Goal: Task Accomplishment & Management: Manage account settings

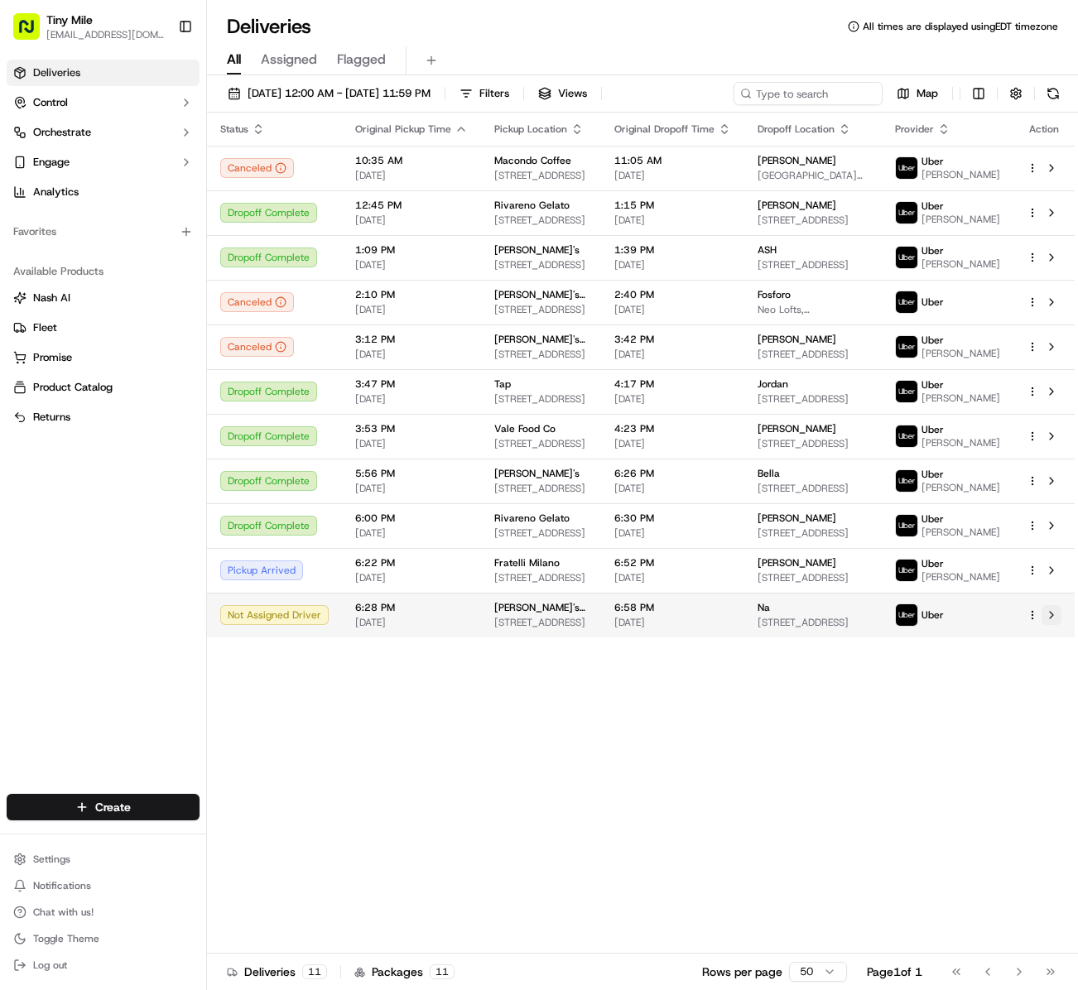
click at [1043, 625] on button at bounding box center [1052, 615] width 20 height 20
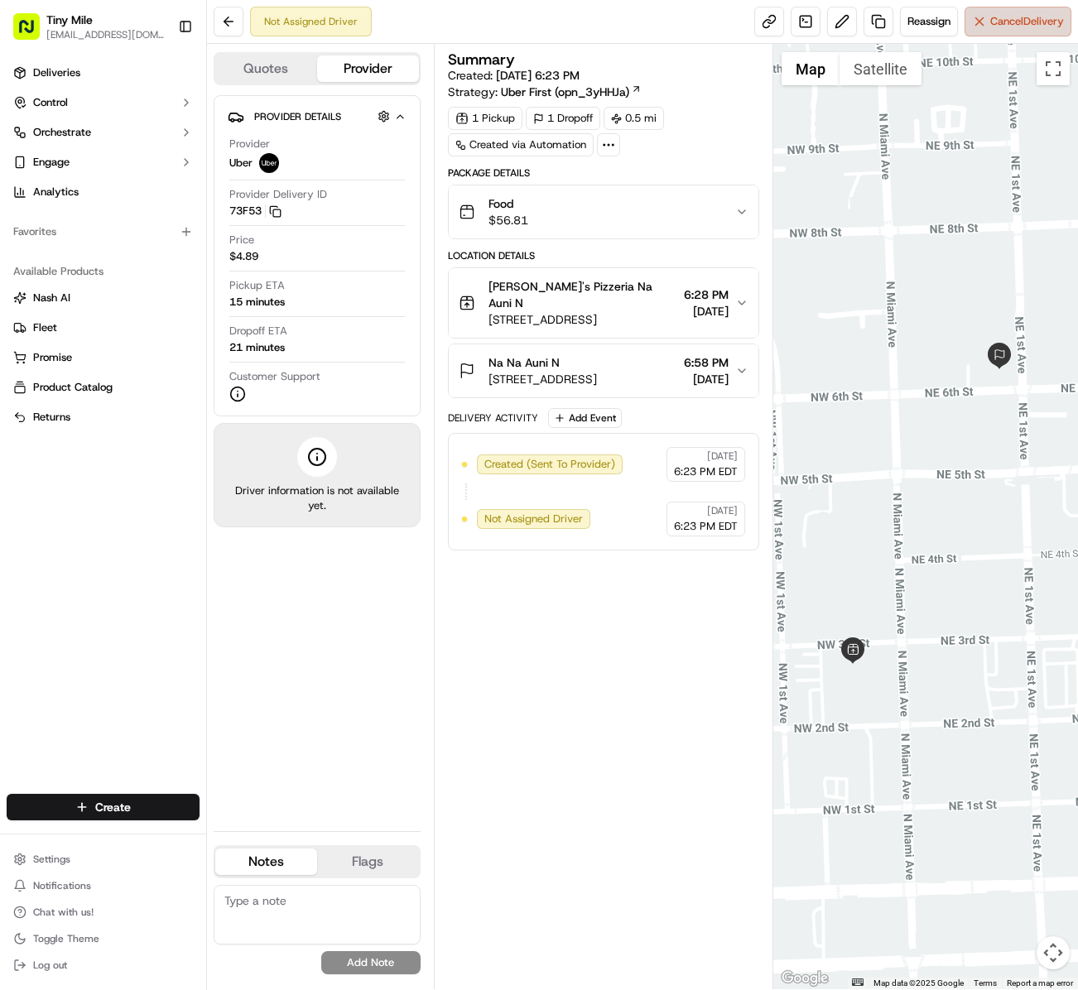
click at [1025, 23] on span "Cancel Delivery" at bounding box center [1027, 21] width 74 height 15
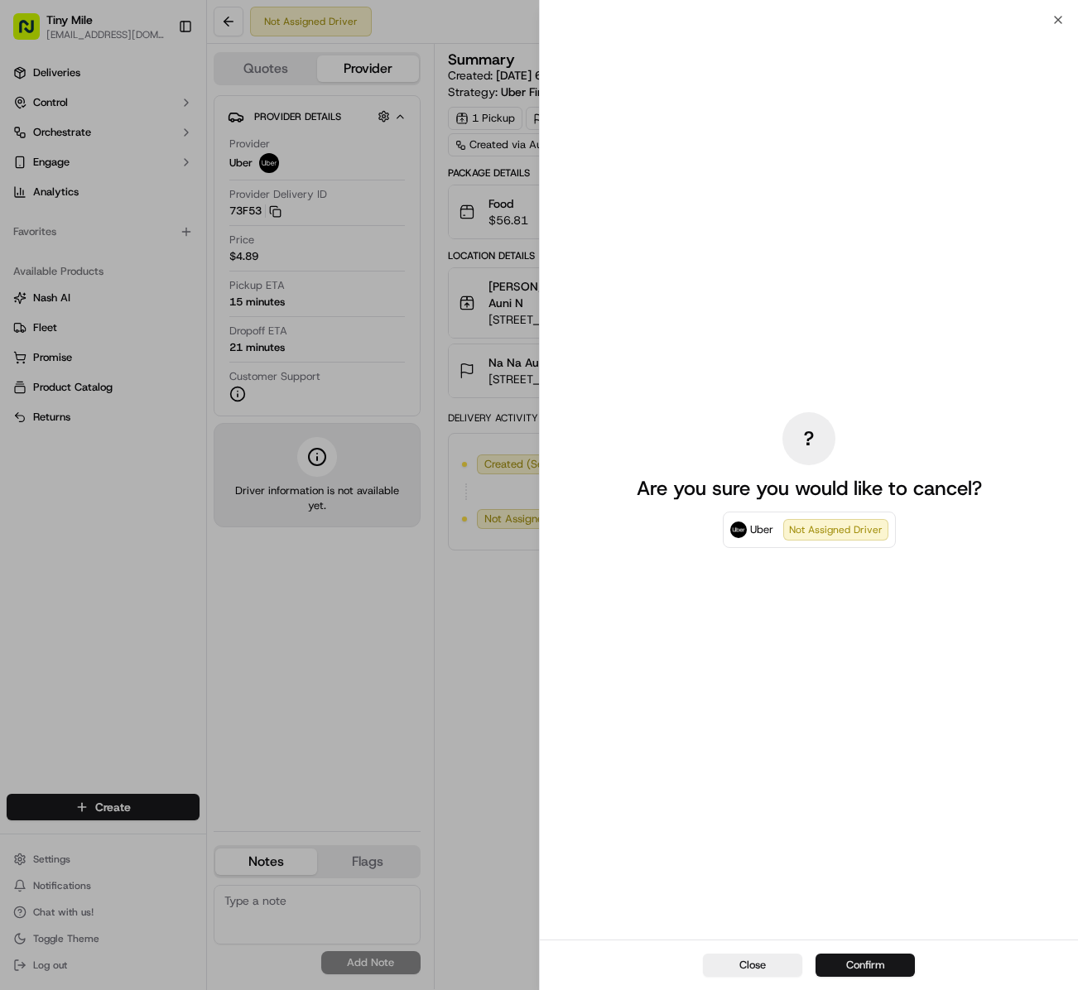
click at [874, 966] on button "Confirm" at bounding box center [865, 965] width 99 height 23
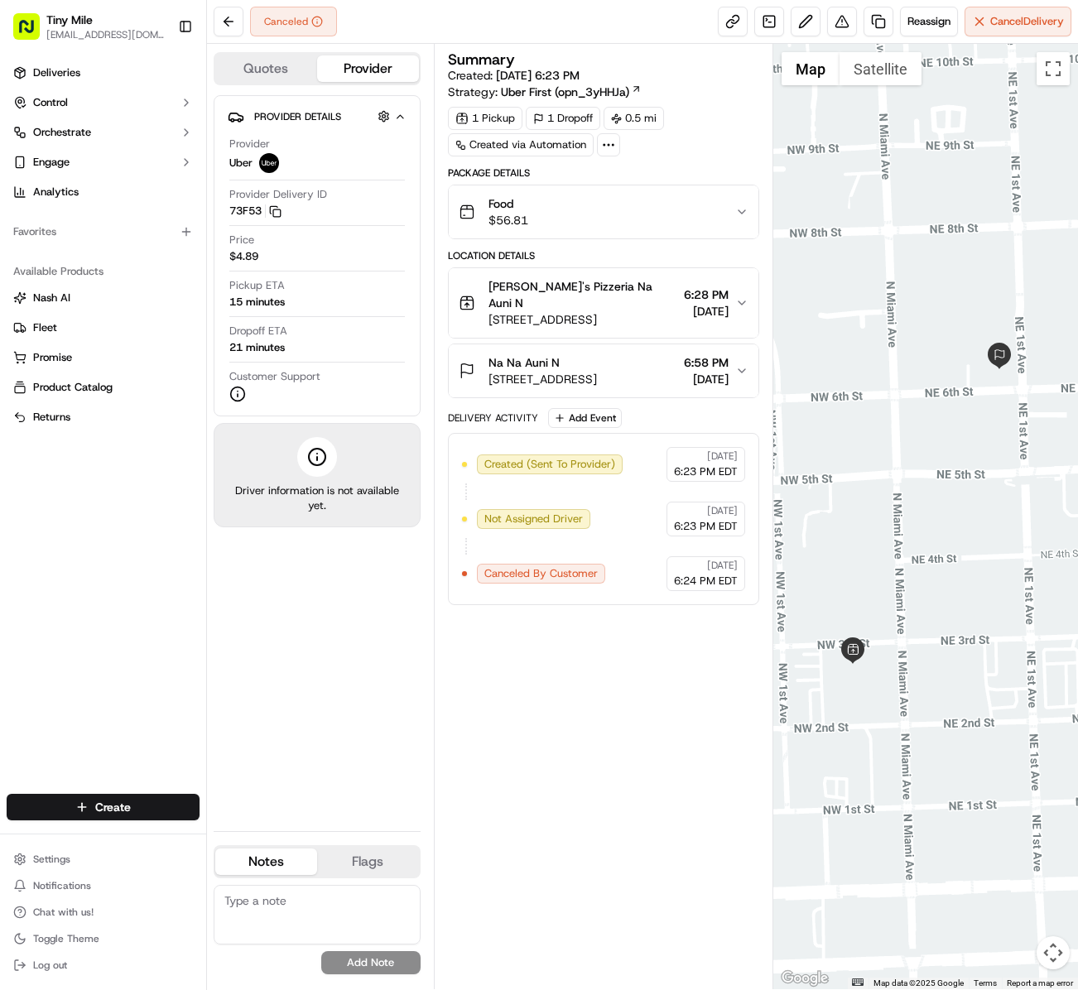
click at [631, 691] on div "Summary Created: 09/20/2025 6:23 PM Strategy: Uber First (opn_3yHHJa) 1 Pickup …" at bounding box center [603, 516] width 311 height 929
